Goal: Navigation & Orientation: Find specific page/section

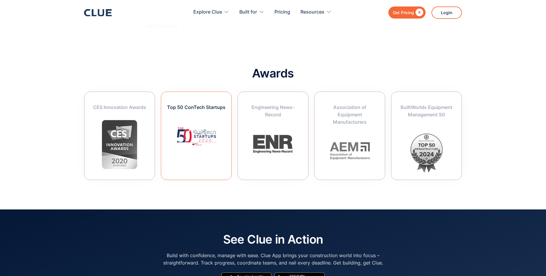
scroll to position [2662, 0]
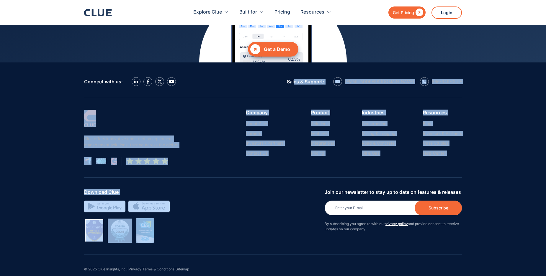
drag, startPoint x: 326, startPoint y: 71, endPoint x: 525, endPoint y: 175, distance: 224.1
click at [525, 175] on footer "Connect with us: Sales & Support: [EMAIL_ADDRESS][DOMAIN_NAME] 866-349-CLUE Clu…" at bounding box center [273, 175] width 546 height 224
click at [502, 175] on footer "Connect with us: Sales & Support: [EMAIL_ADDRESS][DOMAIN_NAME] 866-349-CLUE Clu…" at bounding box center [273, 175] width 546 height 224
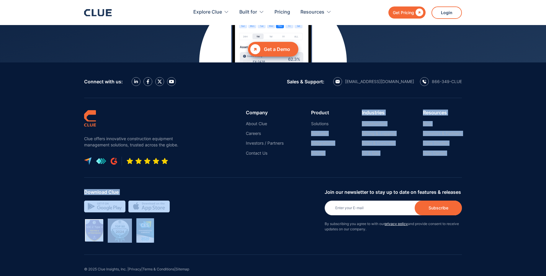
drag, startPoint x: 484, startPoint y: 165, endPoint x: 339, endPoint y: 118, distance: 152.7
click at [339, 118] on footer "Connect with us: Sales & Support: [EMAIL_ADDRESS][DOMAIN_NAME] 866-349-CLUE Clu…" at bounding box center [273, 175] width 546 height 224
click at [423, 154] on div "Clue offers innovative construction equipment management solutions, trusted acr…" at bounding box center [273, 138] width 378 height 80
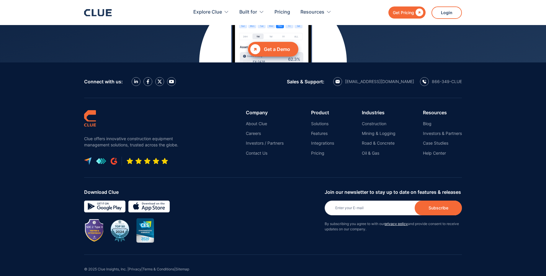
click at [258, 121] on ul "About Clue Careers Investors / Partners Contact Us" at bounding box center [265, 138] width 38 height 35
click at [257, 121] on link "About Clue" at bounding box center [265, 123] width 38 height 5
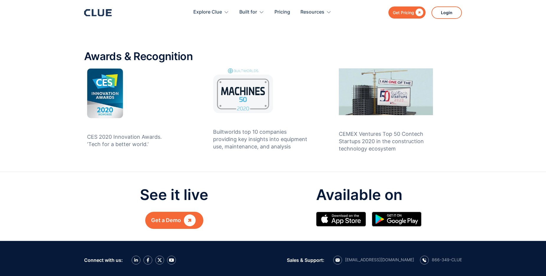
scroll to position [514, 0]
